Goal: Task Accomplishment & Management: Manage account settings

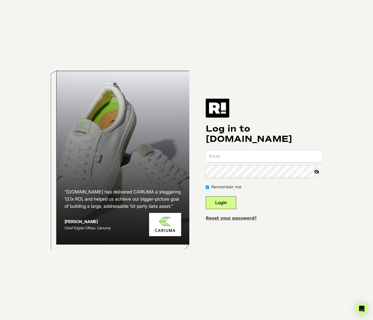
type input "[EMAIL_ADDRESS][DOMAIN_NAME]"
click at [231, 202] on button "Login" at bounding box center [221, 203] width 30 height 13
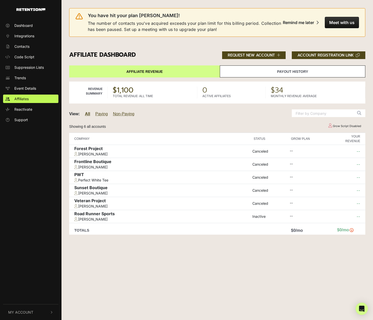
click at [23, 309] on button "My Account" at bounding box center [30, 313] width 55 height 16
click at [23, 292] on span "Billing" at bounding box center [19, 290] width 10 height 5
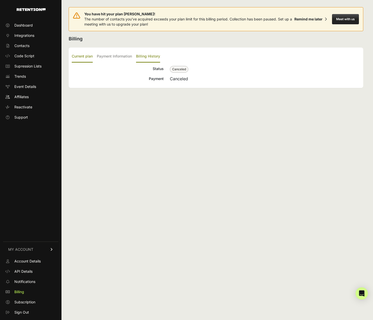
click at [145, 55] on label "Billing History" at bounding box center [148, 57] width 24 height 12
click at [0, 0] on input "Billing History" at bounding box center [0, 0] width 0 height 0
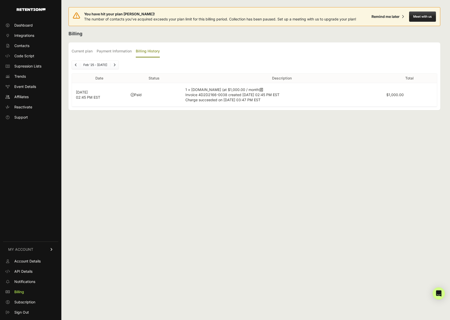
click at [77, 67] on span "Previous" at bounding box center [76, 65] width 2 height 4
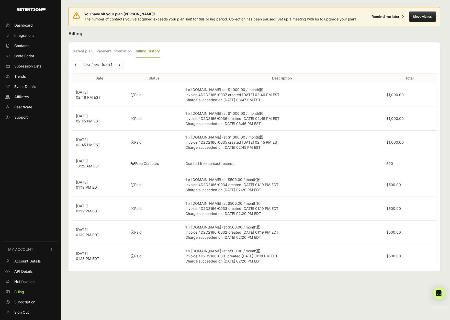
click at [76, 66] on icon "Previous" at bounding box center [76, 64] width 2 height 3
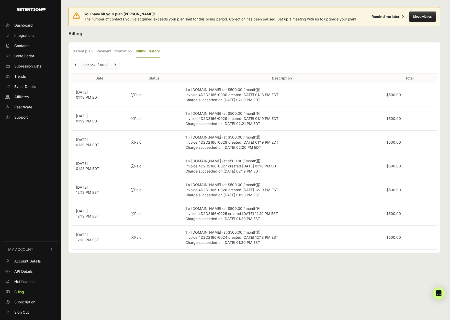
click at [76, 66] on icon "Previous" at bounding box center [76, 64] width 2 height 3
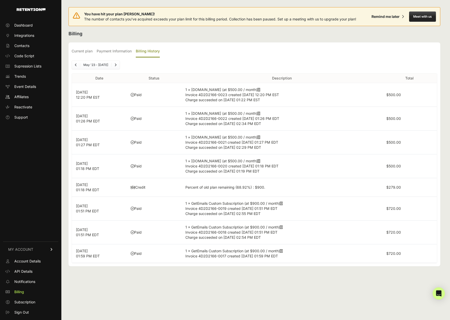
click at [76, 66] on icon "Previous" at bounding box center [76, 64] width 2 height 3
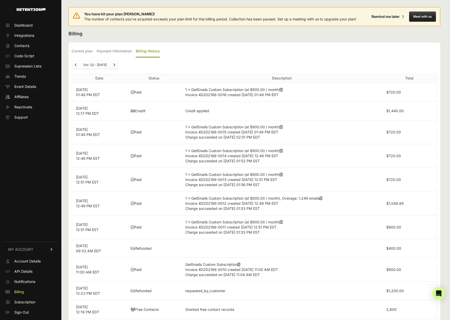
click at [76, 66] on icon "Previous" at bounding box center [76, 64] width 2 height 3
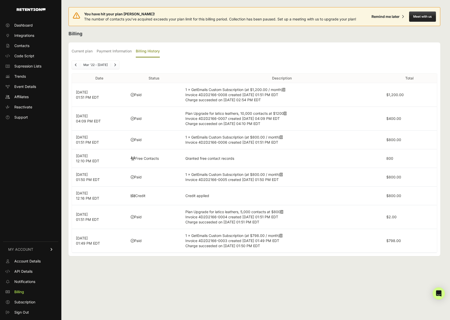
click at [76, 66] on icon "Previous" at bounding box center [76, 64] width 2 height 3
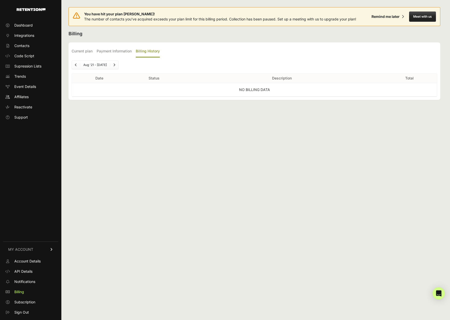
click at [114, 65] on link "Next" at bounding box center [114, 65] width 8 height 8
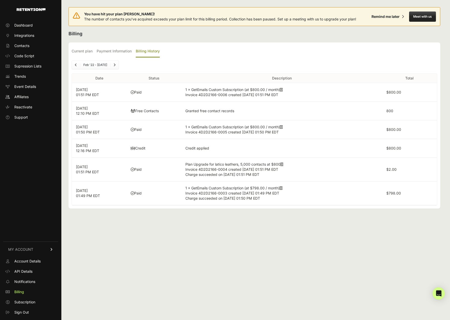
click at [114, 65] on link "Next" at bounding box center [115, 65] width 8 height 8
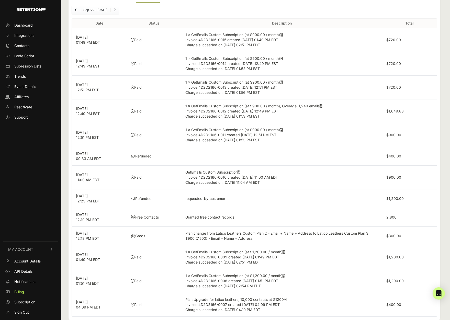
scroll to position [57, 0]
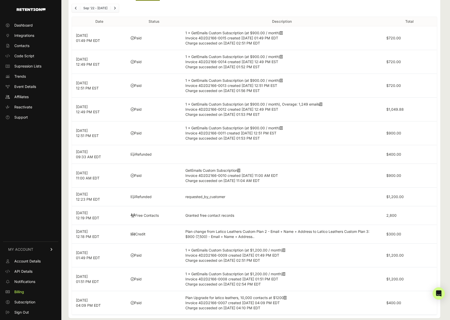
drag, startPoint x: 388, startPoint y: 111, endPoint x: 404, endPoint y: 112, distance: 16.7
click at [372, 112] on td "$1,049.88" at bounding box center [410, 110] width 55 height 24
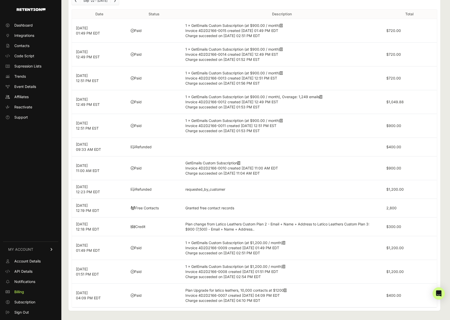
scroll to position [0, 0]
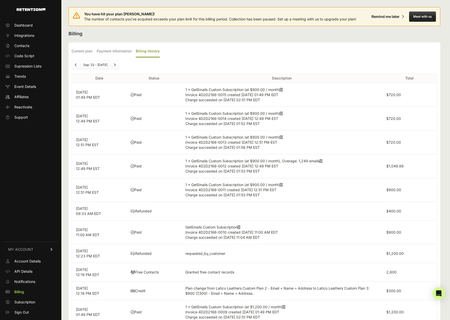
click at [113, 64] on link "Next" at bounding box center [115, 65] width 8 height 8
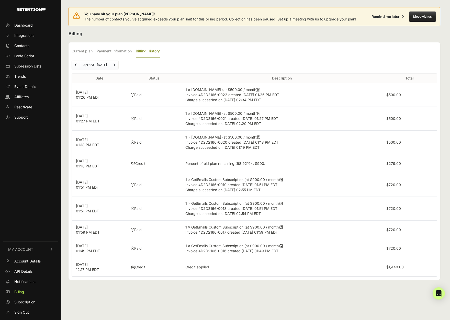
click at [114, 67] on span "Next" at bounding box center [114, 65] width 2 height 4
